Goal: Task Accomplishment & Management: Complete application form

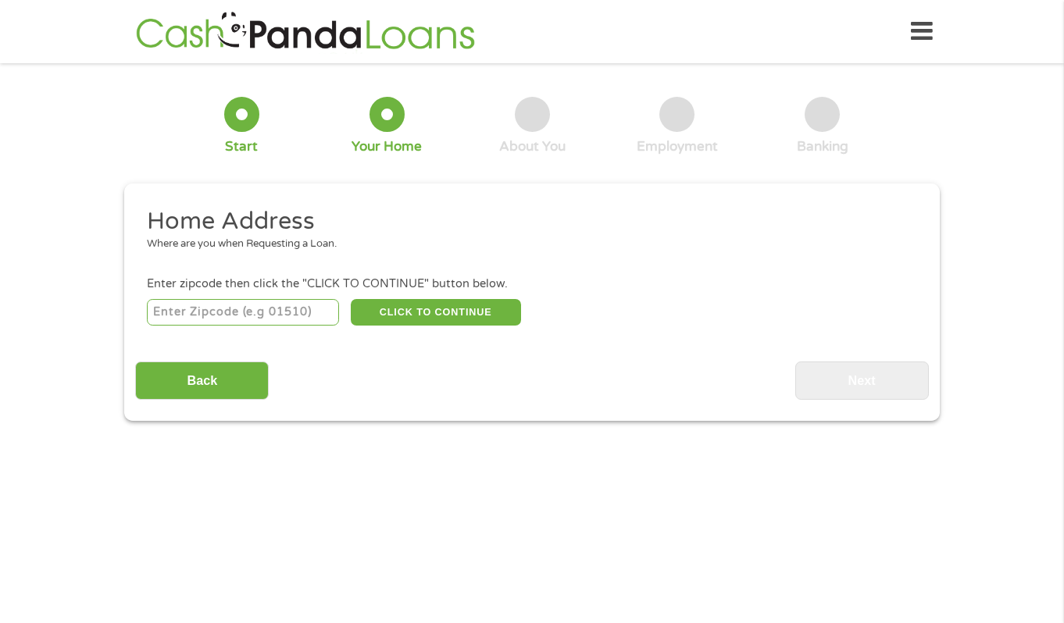
click at [281, 313] on input "number" at bounding box center [243, 312] width 193 height 27
type input "78257"
select select "[US_STATE]"
click at [459, 287] on div "Enter zipcode then click the "CLICK TO CONTINUE" button below." at bounding box center [532, 284] width 770 height 17
click at [457, 323] on button "CLICK TO CONTINUE" at bounding box center [436, 312] width 170 height 27
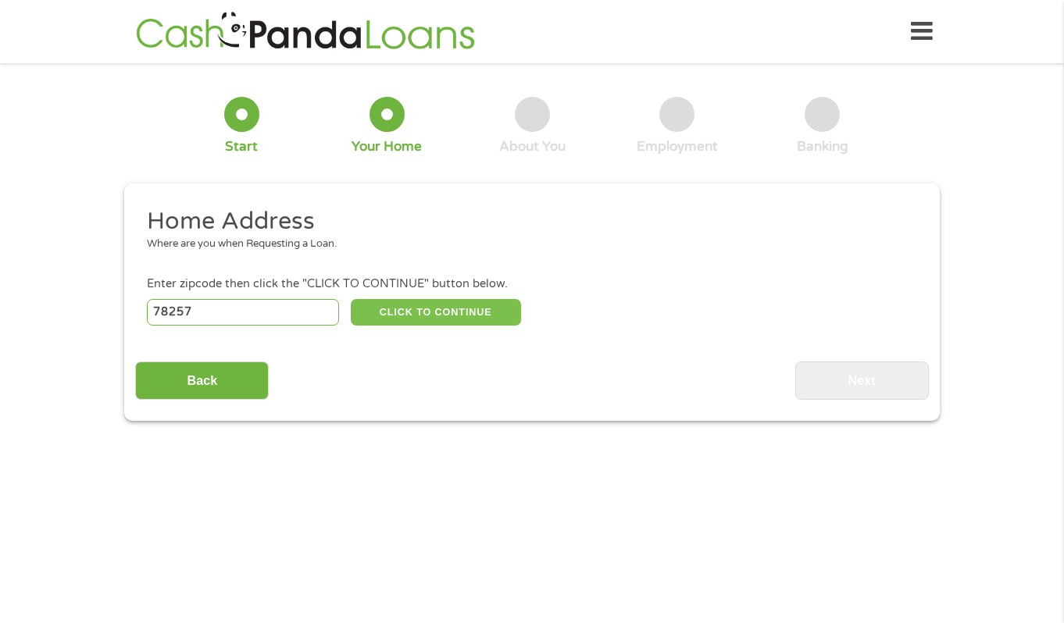
type input "78257"
type input "San Antonio"
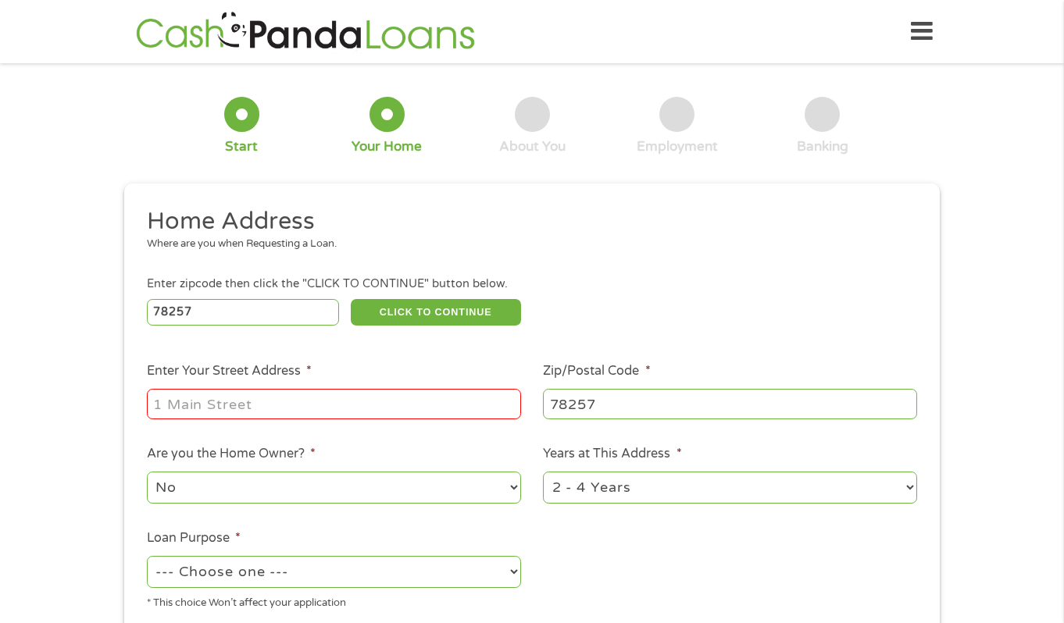
click at [416, 407] on input "Enter Your Street Address *" at bounding box center [334, 404] width 374 height 30
type input "[STREET_ADDRESS]"
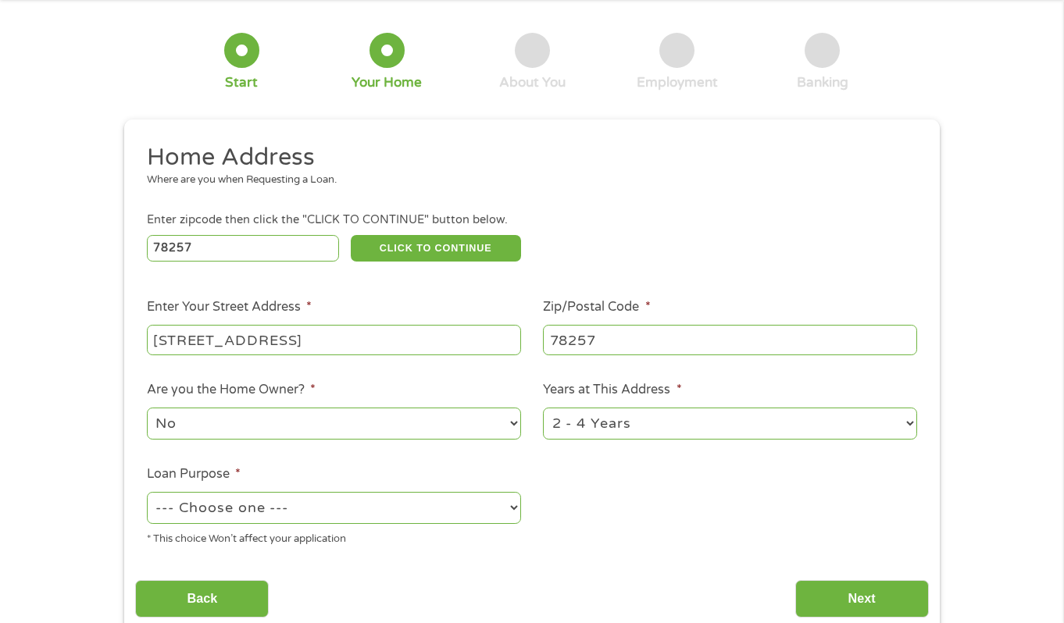
scroll to position [91, 0]
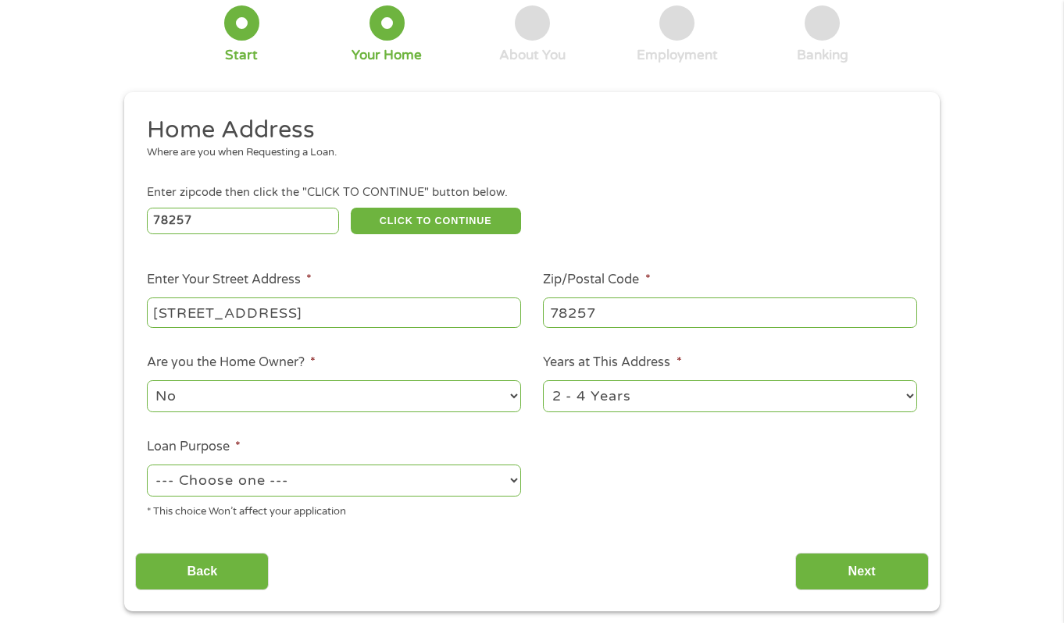
click at [356, 398] on select "No Yes" at bounding box center [334, 396] width 374 height 32
click at [631, 405] on select "1 Year or less 1 - 2 Years 2 - 4 Years Over 4 Years" at bounding box center [730, 396] width 374 height 32
select select "12months"
click at [349, 492] on select "--- Choose one --- Pay Bills Debt Consolidation Home Improvement Major Purchase…" at bounding box center [334, 481] width 374 height 32
select select "paybills"
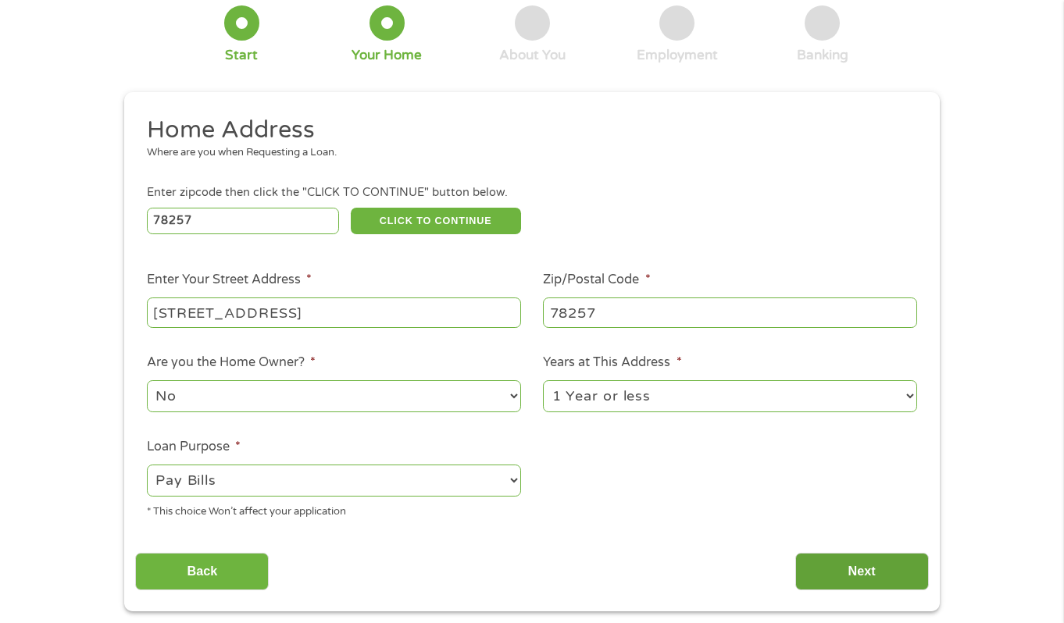
click at [827, 561] on input "Next" at bounding box center [862, 572] width 134 height 38
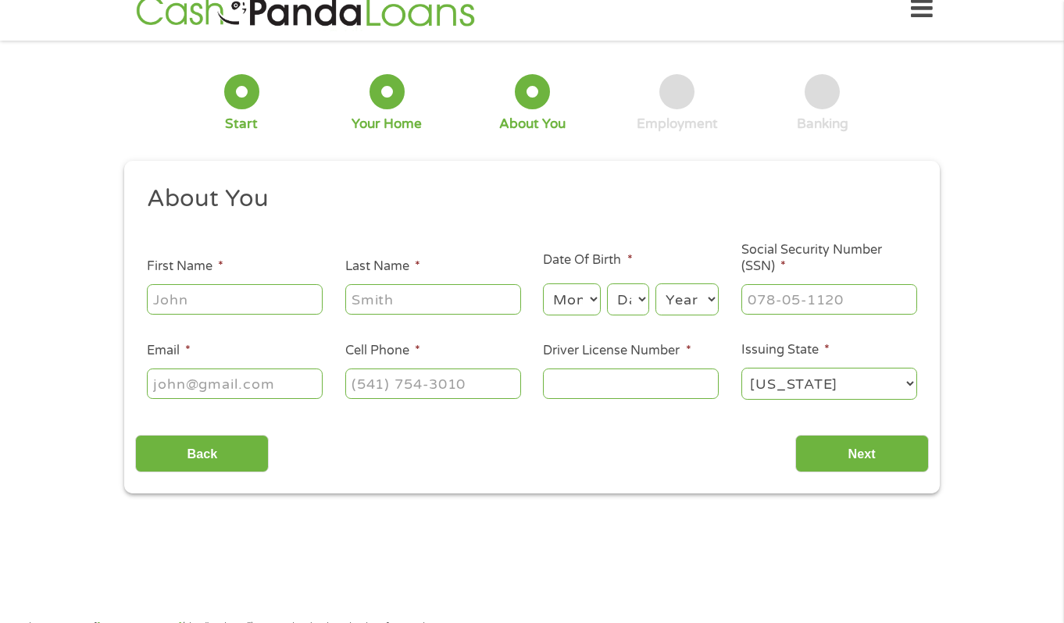
scroll to position [0, 0]
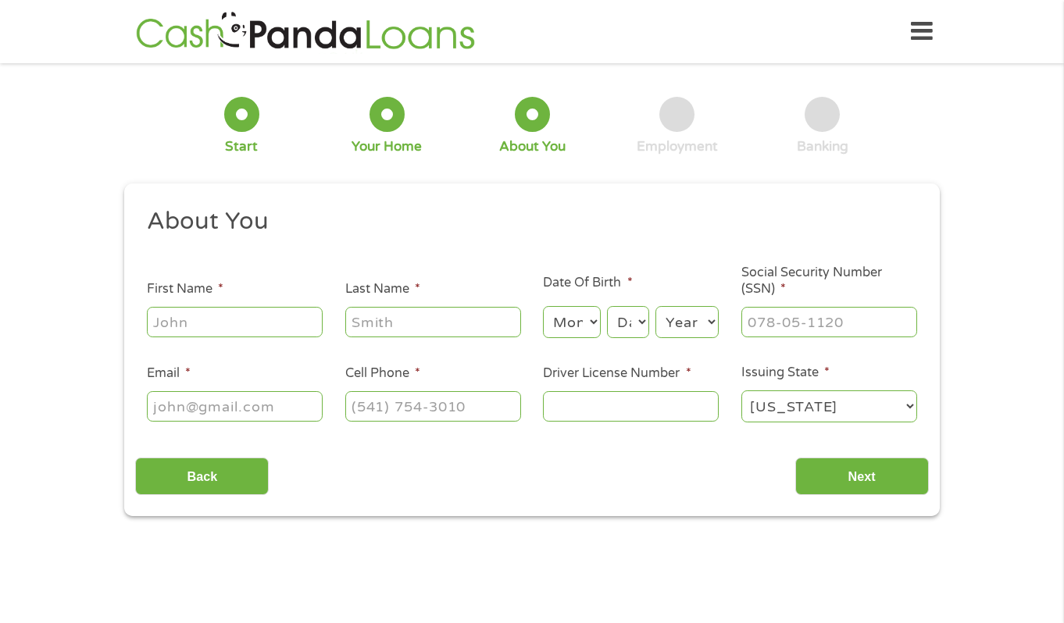
click at [256, 331] on input "First Name *" at bounding box center [235, 322] width 176 height 30
type input "Dania"
type input "[PERSON_NAME]"
click at [577, 325] on select "Month 1 2 3 4 5 6 7 8 9 10 11 12" at bounding box center [571, 322] width 57 height 32
select select "4"
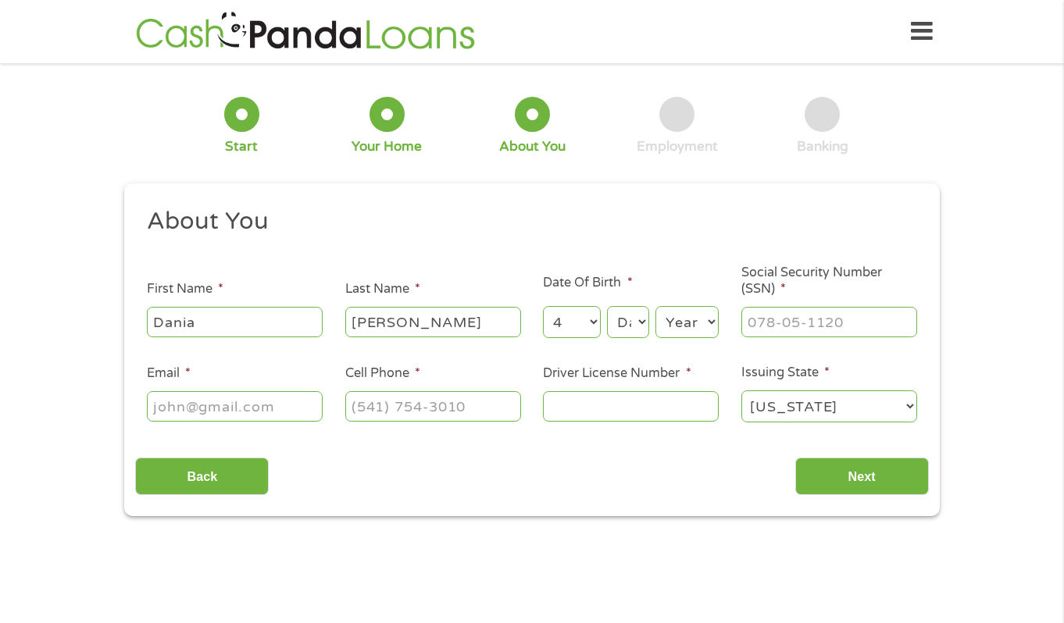
click at [632, 311] on select "Day 1 2 3 4 5 6 7 8 9 10 11 12 13 14 15 16 17 18 19 20 21 22 23 24 25 26 27 28 …" at bounding box center [628, 322] width 42 height 32
select select "23"
click at [690, 316] on select "Year [DATE] 2006 2005 2004 2003 2002 2001 2000 1999 1998 1997 1996 1995 1994 19…" at bounding box center [686, 322] width 63 height 32
select select "1997"
click at [818, 333] on input "___-__-____" at bounding box center [829, 322] width 176 height 30
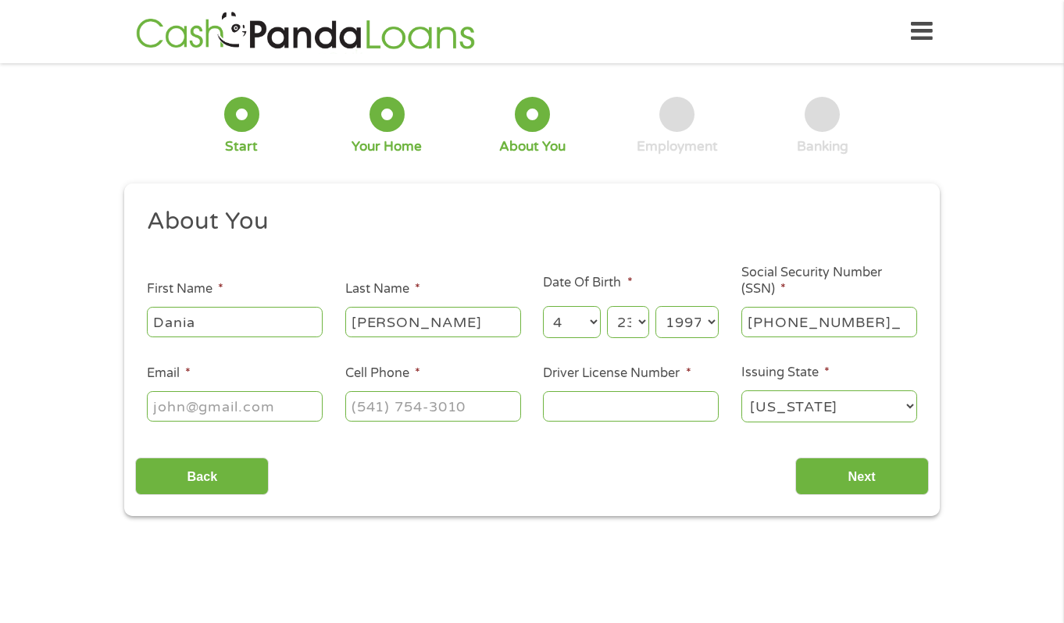
type input "624-96-0372"
click at [210, 416] on input "Email *" at bounding box center [235, 406] width 176 height 30
type input "[EMAIL_ADDRESS][PERSON_NAME][DOMAIN_NAME]"
click at [398, 409] on input "(___) ___-____" at bounding box center [433, 406] width 176 height 30
type input "[PHONE_NUMBER]"
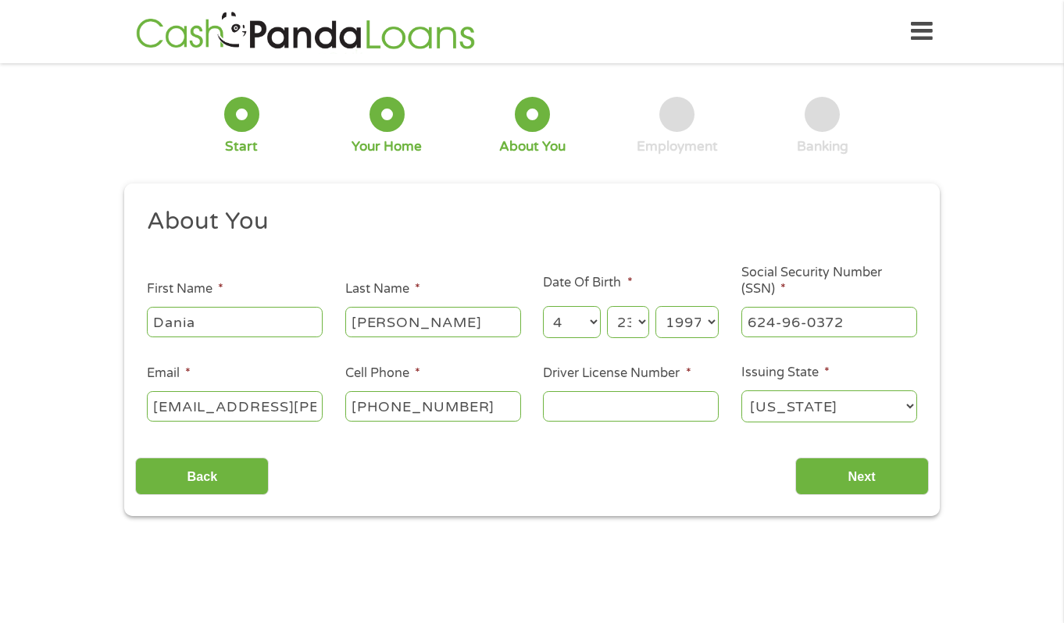
click at [564, 411] on input "Driver License Number *" at bounding box center [631, 406] width 176 height 30
type input "49190732"
click at [823, 451] on div "Back Next" at bounding box center [531, 470] width 793 height 49
click at [823, 480] on input "Next" at bounding box center [862, 477] width 134 height 38
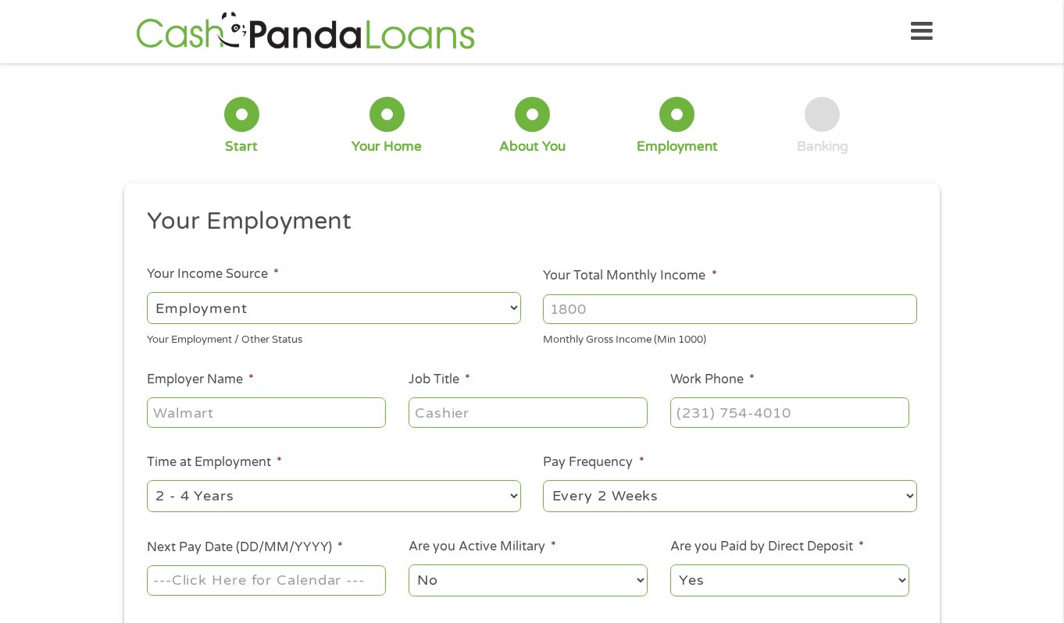
click at [582, 313] on input "Your Total Monthly Income *" at bounding box center [730, 310] width 374 height 30
type input "2500"
click at [214, 419] on input "Employer Name *" at bounding box center [266, 413] width 239 height 30
type input "O"
type input "Private Client"
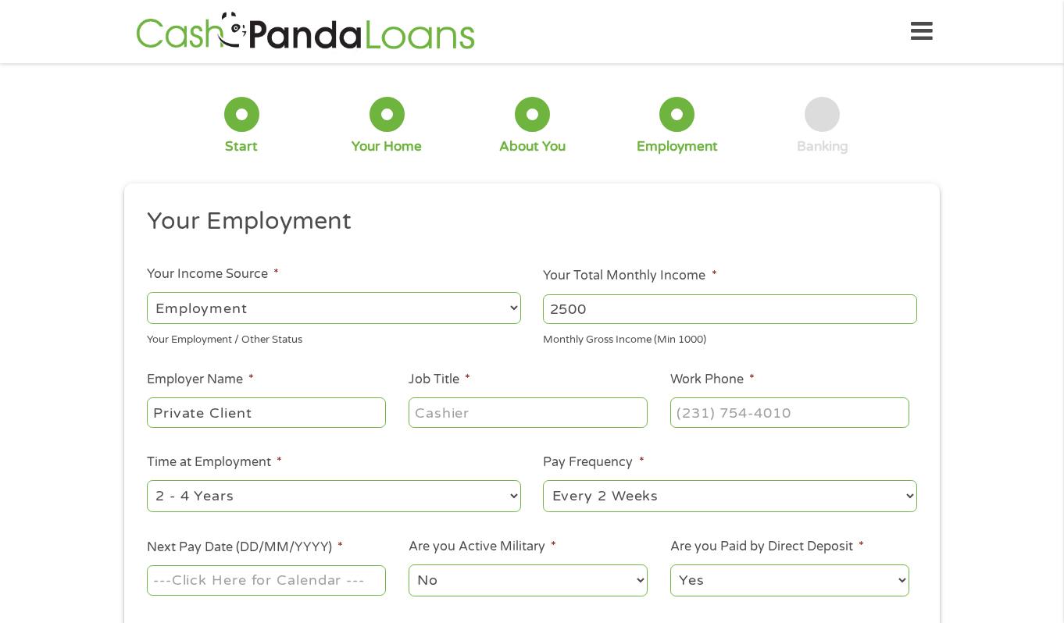
click at [456, 412] on input "Job Title *" at bounding box center [528, 413] width 239 height 30
type input "Caretaker/[PERSON_NAME]"
click at [752, 411] on input "(___) ___-____" at bounding box center [789, 413] width 239 height 30
type input "[PHONE_NUMBER]"
click at [267, 496] on select "--- Choose one --- 1 Year or less 1 - 2 Years 2 - 4 Years Over 4 Years" at bounding box center [334, 496] width 374 height 32
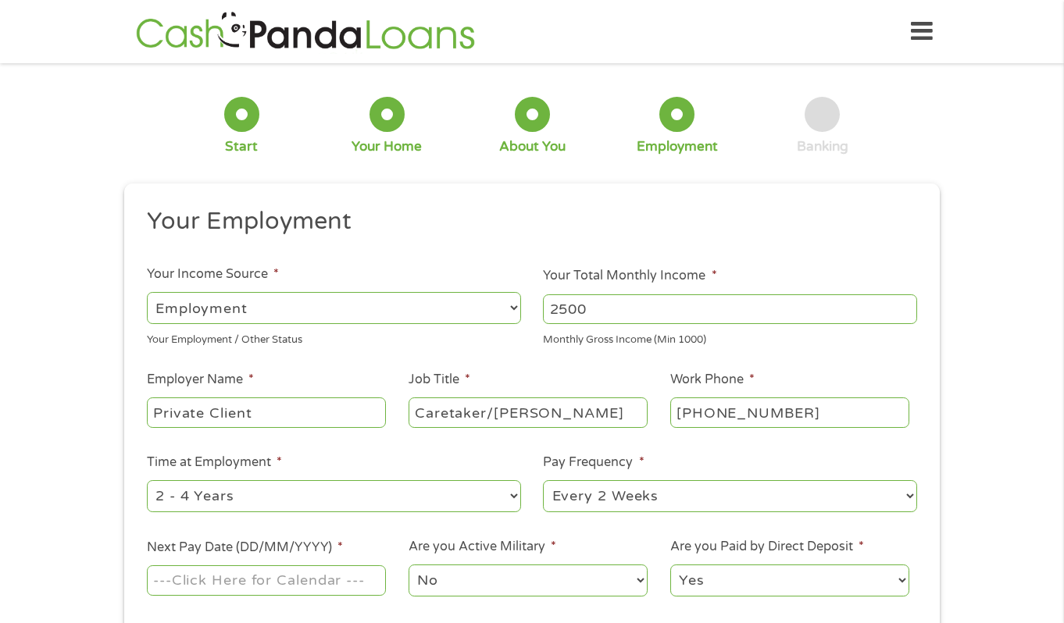
select select "12months"
click at [648, 498] on select "--- Choose one --- Every 2 Weeks Every Week Monthly Semi-Monthly" at bounding box center [730, 496] width 374 height 32
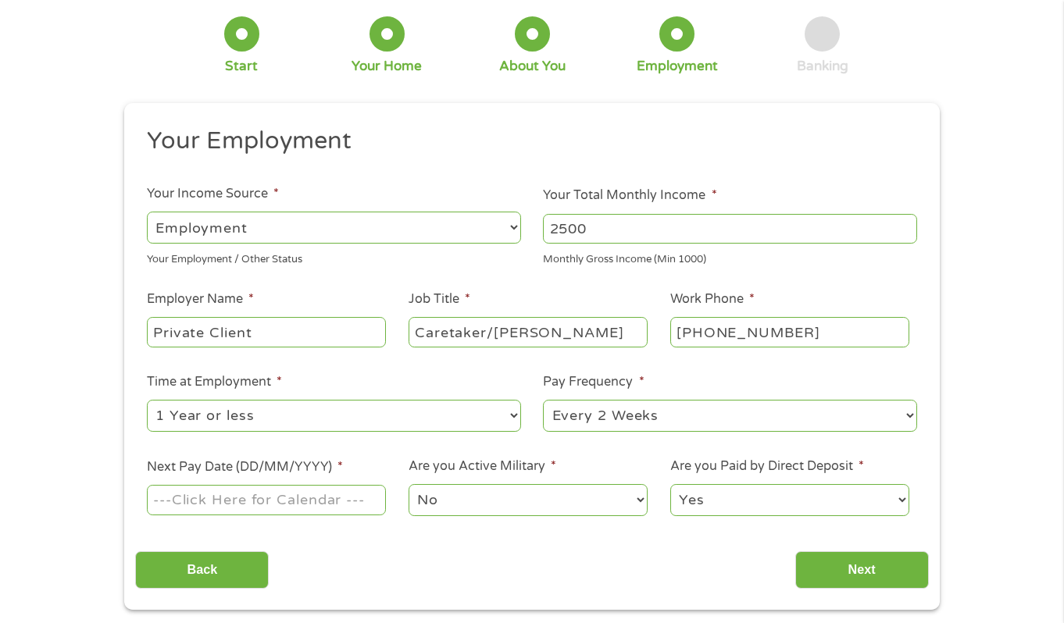
scroll to position [150, 0]
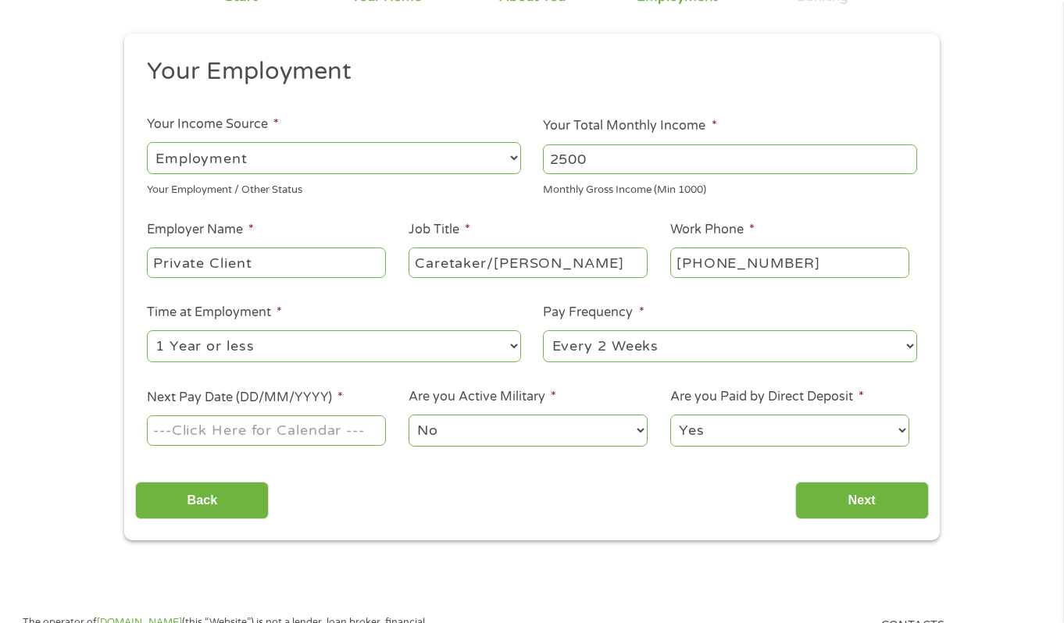
click at [295, 426] on input "Next Pay Date (DD/MM/YYYY) *" at bounding box center [266, 431] width 239 height 30
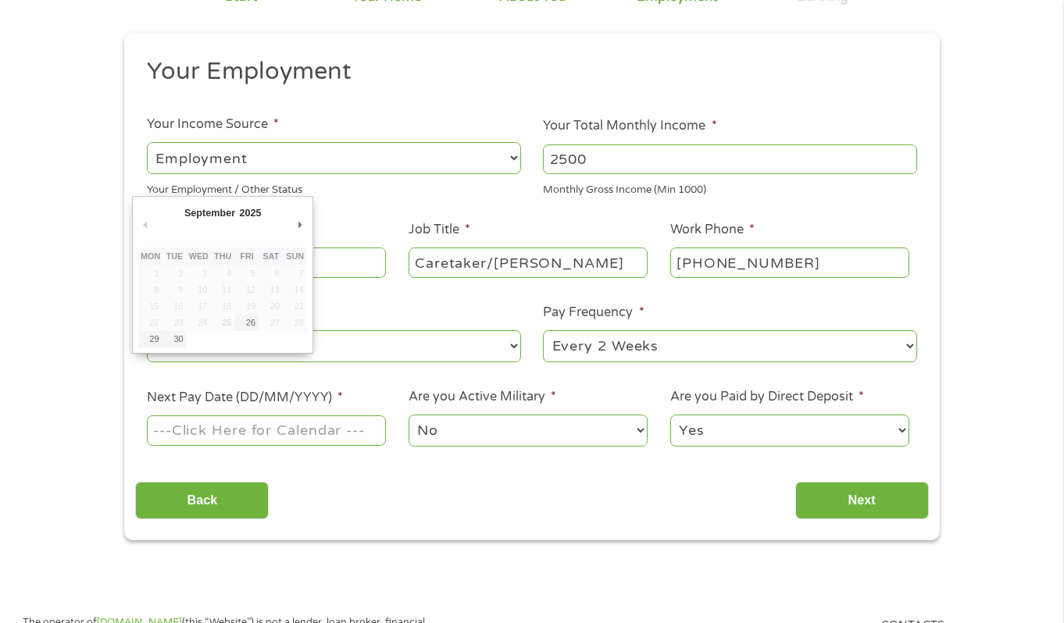
click at [291, 218] on div "September January February March April May June July August September October N…" at bounding box center [222, 215] width 169 height 26
type input "[DATE]"
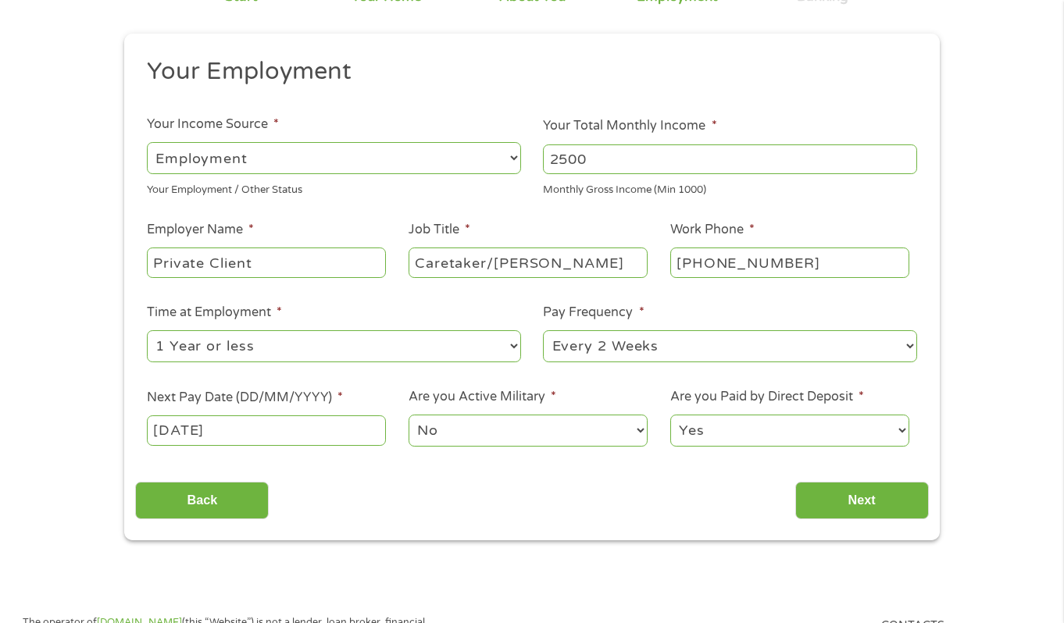
click at [449, 431] on select "No Yes" at bounding box center [528, 431] width 239 height 32
click at [809, 427] on select "Yes No" at bounding box center [789, 431] width 239 height 32
select select "0"
drag, startPoint x: 809, startPoint y: 427, endPoint x: 852, endPoint y: 509, distance: 92.6
click at [852, 510] on input "Next" at bounding box center [862, 501] width 134 height 38
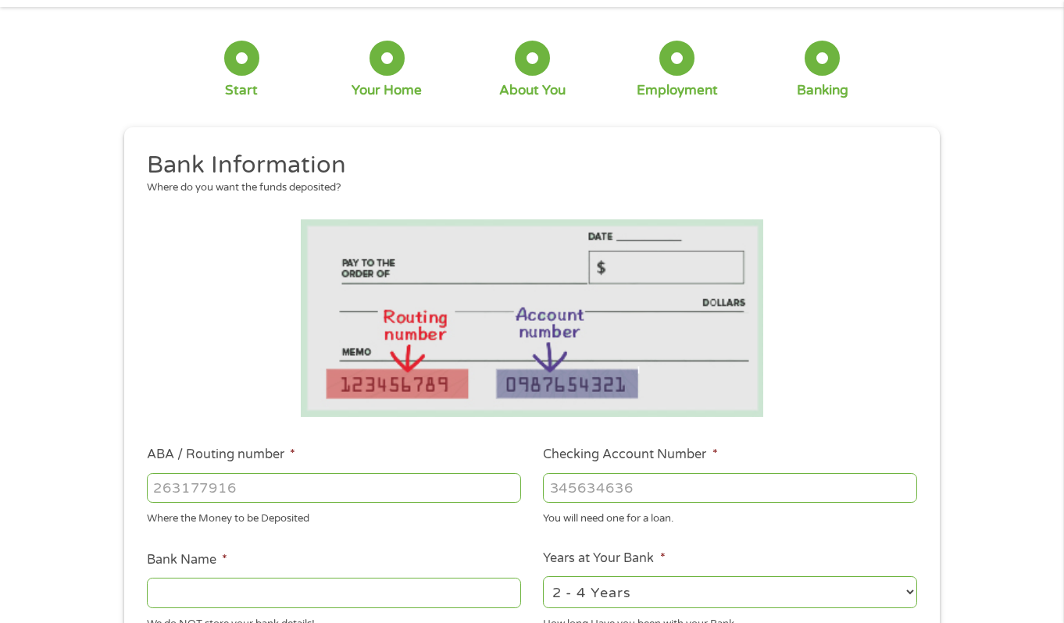
scroll to position [163, 0]
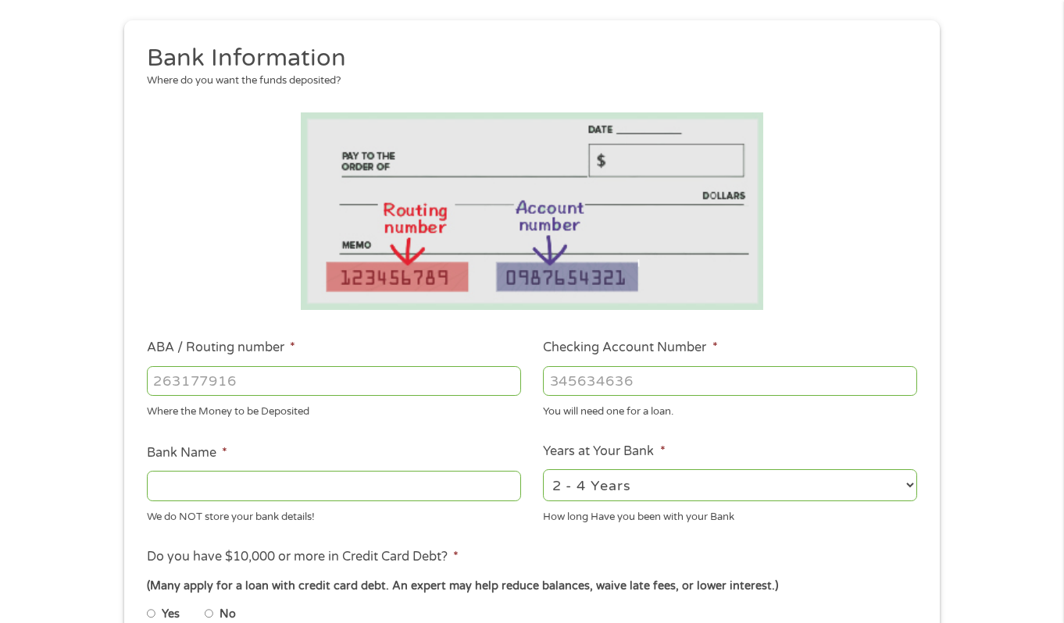
click at [268, 377] on input "ABA / Routing number *" at bounding box center [334, 381] width 374 height 30
type input "053000196"
type input "BANK OF AMERICA NA"
type input "053000196"
click at [656, 381] on input "Checking Account Number *" at bounding box center [730, 381] width 374 height 30
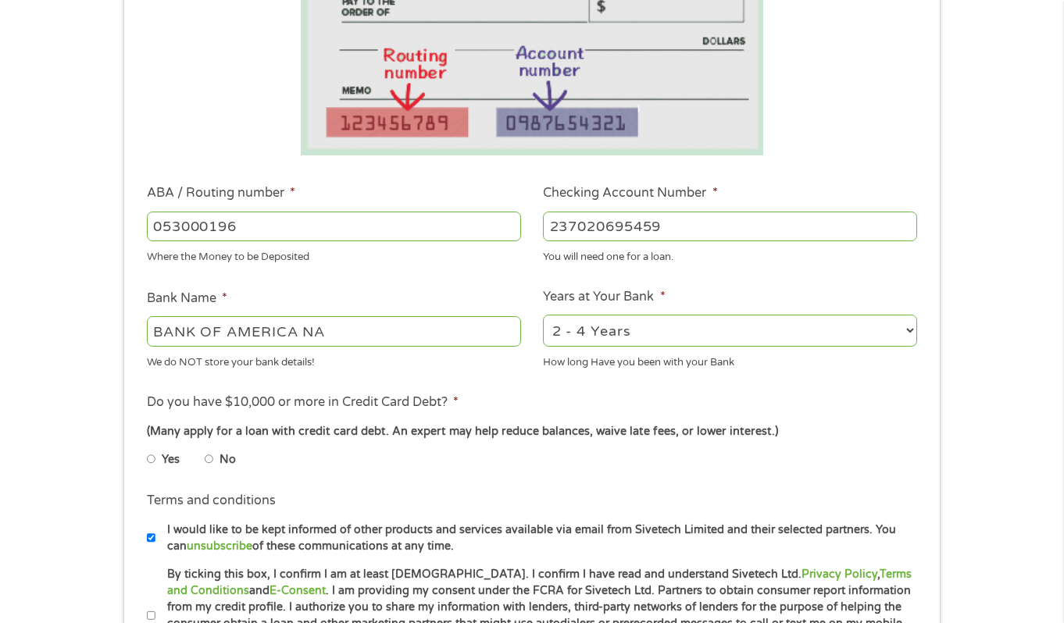
scroll to position [331, 0]
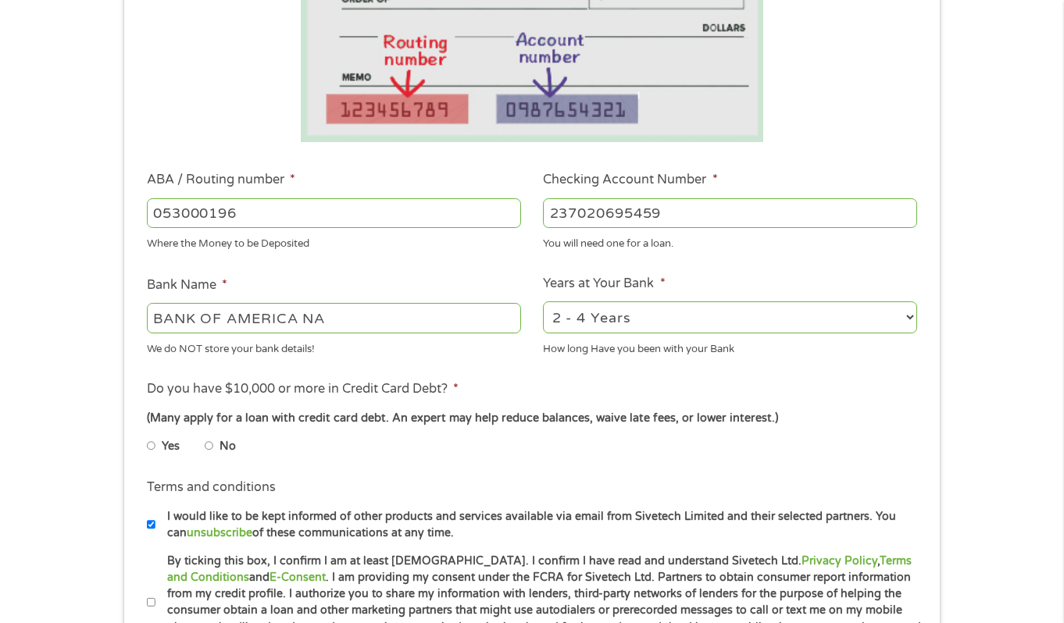
type input "237020695459"
click at [619, 318] on select "2 - 4 Years 6 - 12 Months 1 - 2 Years Over 4 Years" at bounding box center [730, 318] width 374 height 32
click at [616, 310] on select "2 - 4 Years 6 - 12 Months 1 - 2 Years Over 4 Years" at bounding box center [730, 318] width 374 height 32
select select "60months"
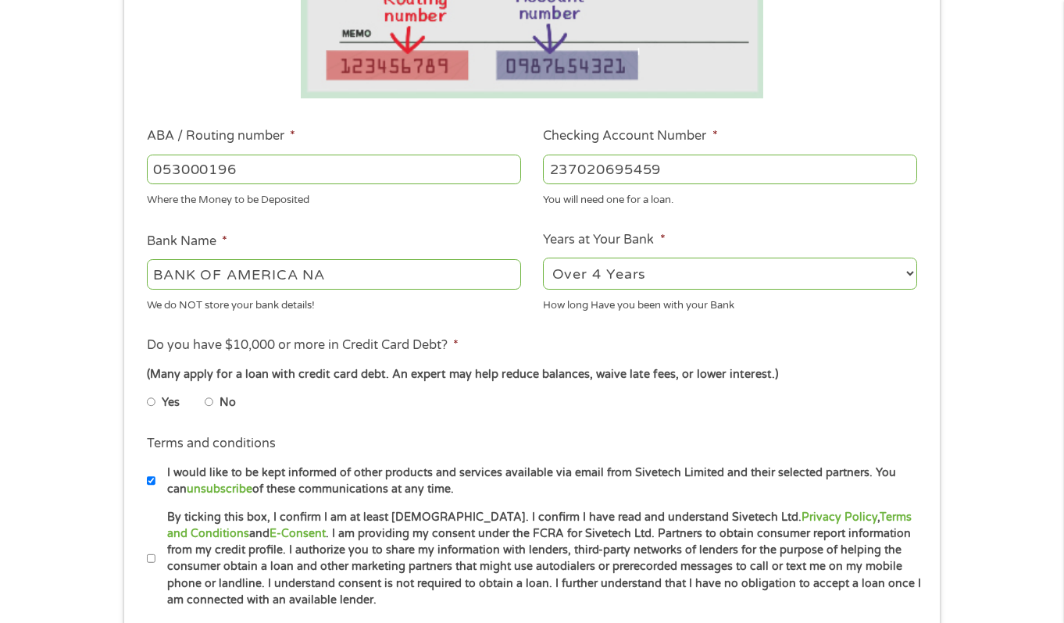
click at [210, 402] on input "No" at bounding box center [209, 402] width 9 height 25
radio input "true"
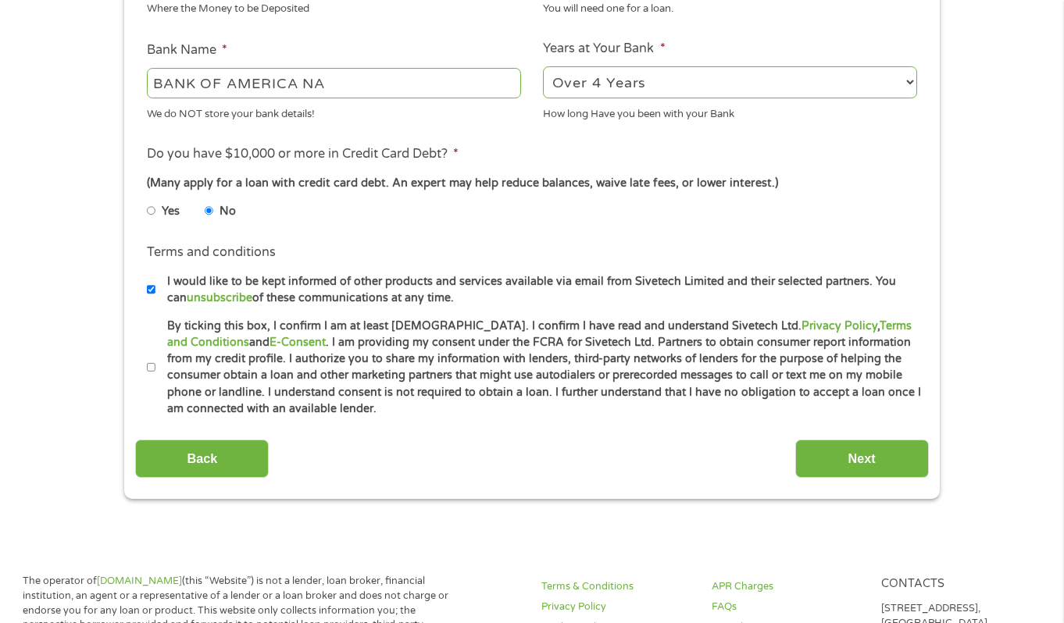
scroll to position [571, 0]
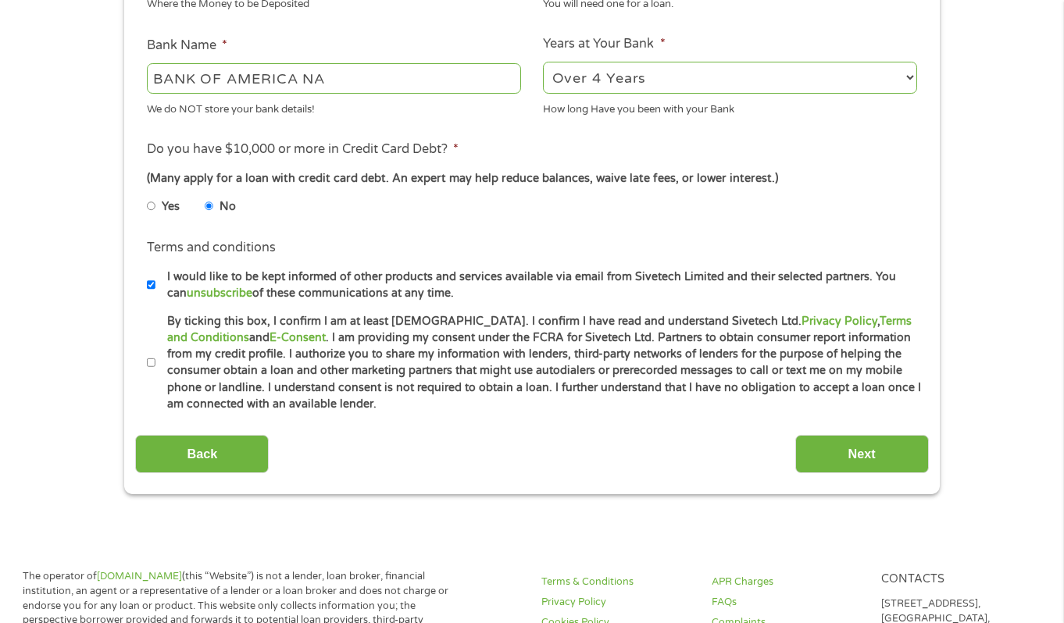
click at [280, 362] on label "By ticking this box, I confirm I am at least [DEMOGRAPHIC_DATA]. I confirm I ha…" at bounding box center [538, 363] width 766 height 100
click at [156, 362] on input "By ticking this box, I confirm I am at least [DEMOGRAPHIC_DATA]. I confirm I ha…" at bounding box center [151, 363] width 9 height 25
checkbox input "true"
click at [810, 451] on input "Next" at bounding box center [862, 454] width 134 height 38
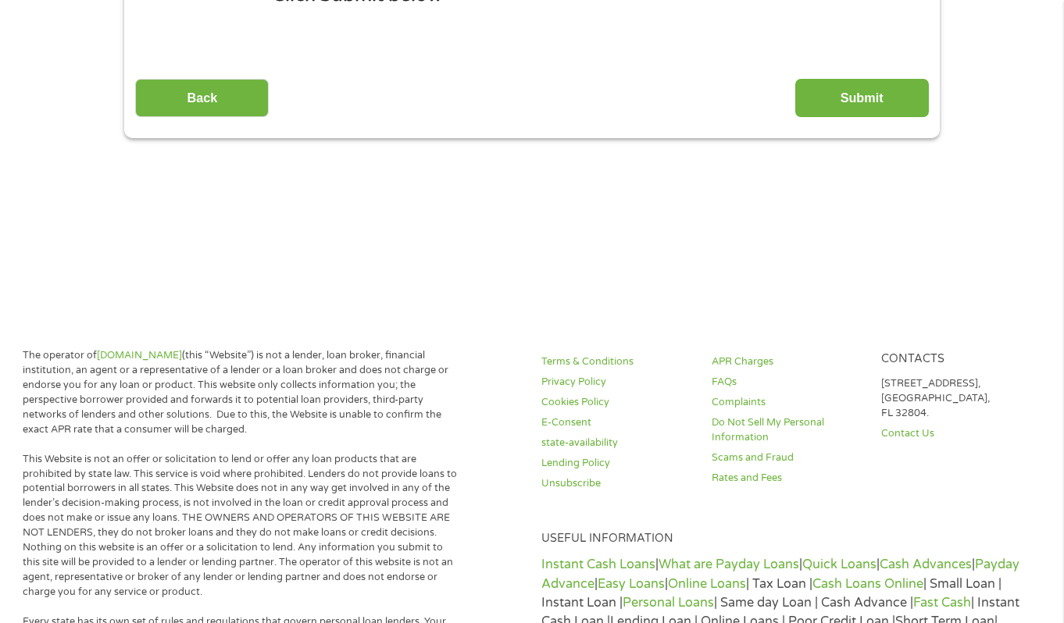
scroll to position [0, 0]
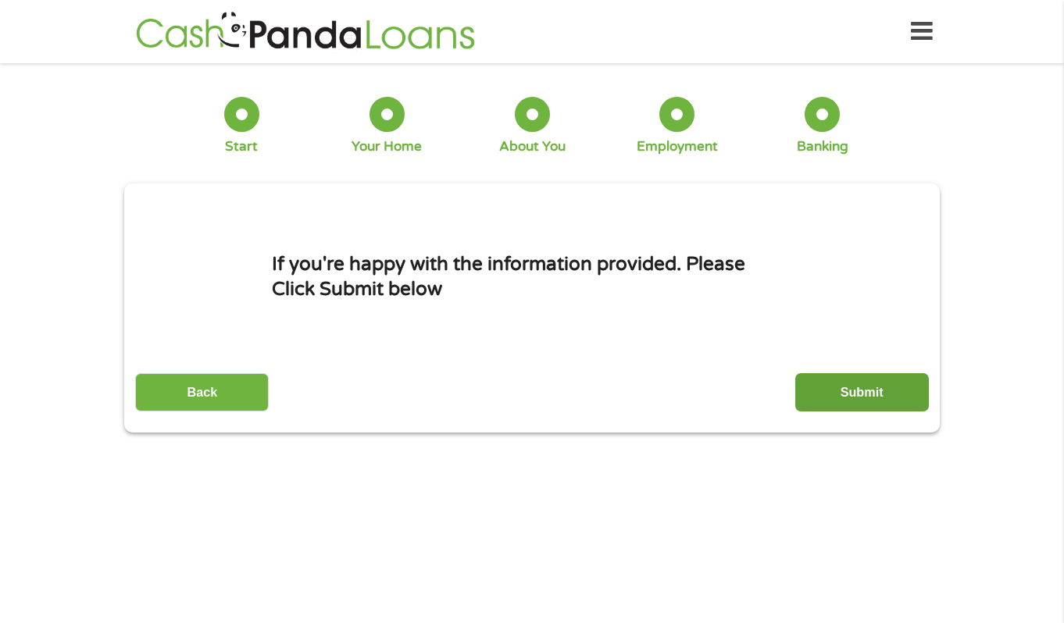
click at [844, 402] on input "Submit" at bounding box center [862, 392] width 134 height 38
